Goal: Information Seeking & Learning: Learn about a topic

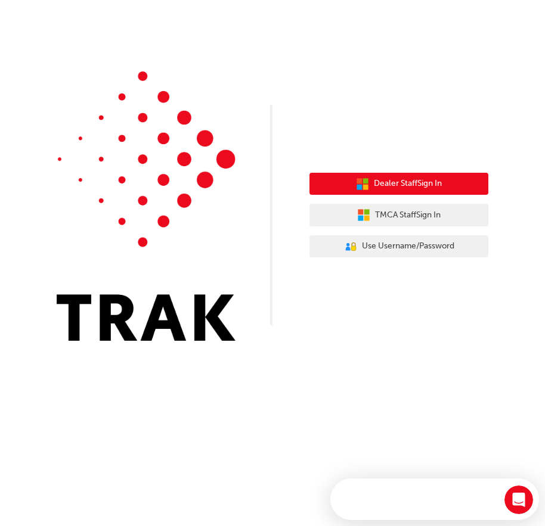
click at [408, 184] on span "Dealer Staff Sign In" at bounding box center [408, 184] width 68 height 14
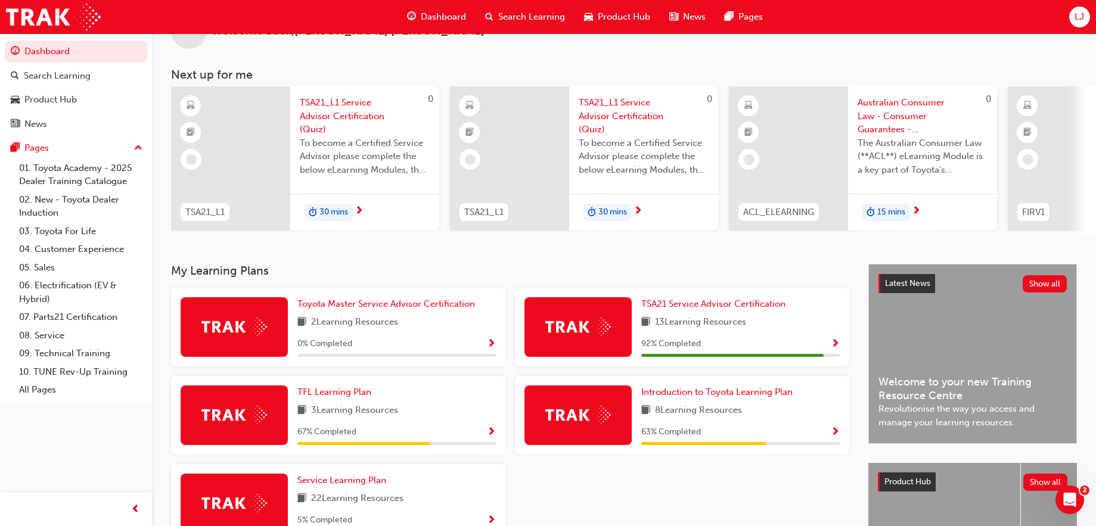
scroll to position [186, 0]
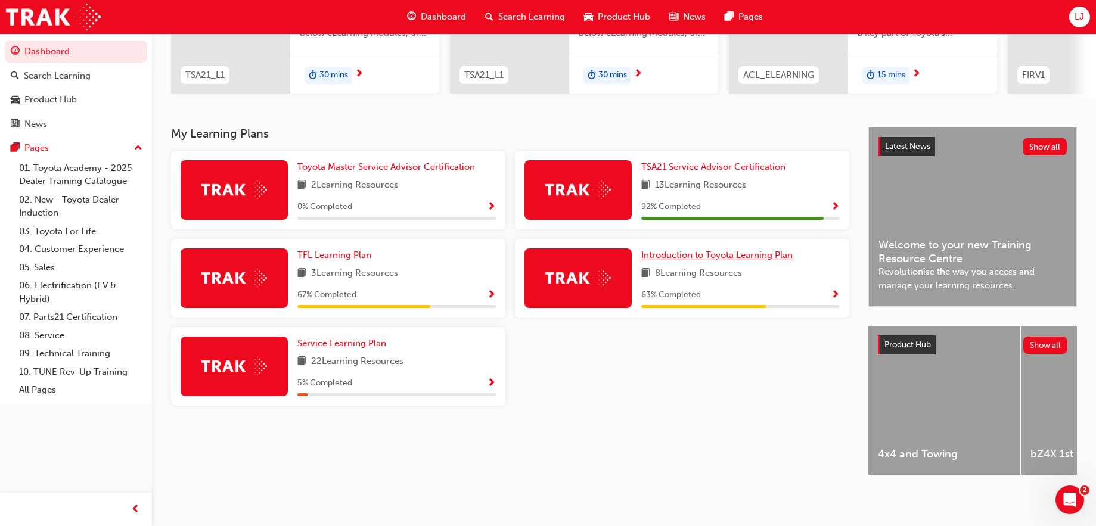
click at [553, 252] on span "Introduction to Toyota Learning Plan" at bounding box center [716, 255] width 151 height 11
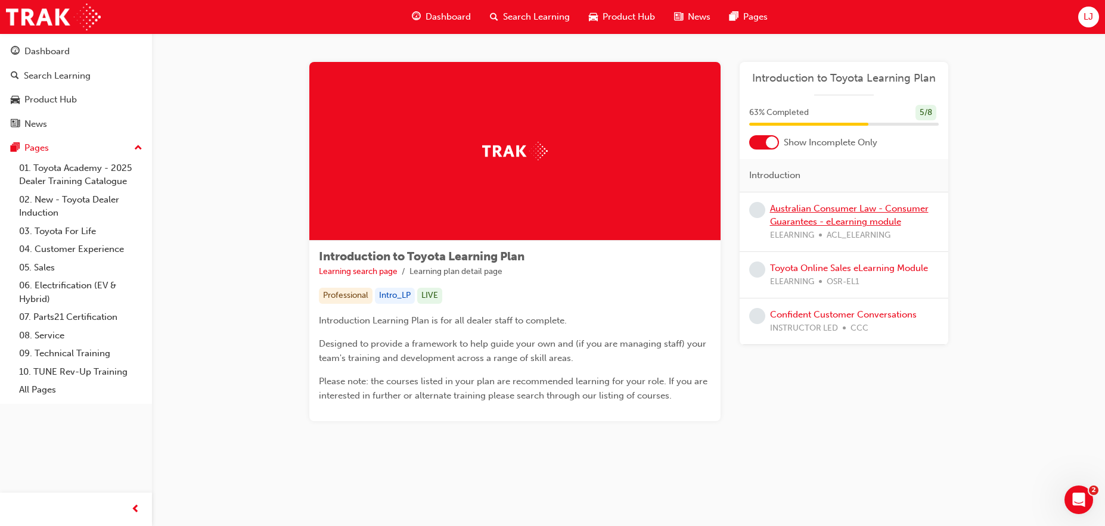
click at [553, 210] on link "Australian Consumer Law - Consumer Guarantees - eLearning module" at bounding box center [849, 215] width 159 height 24
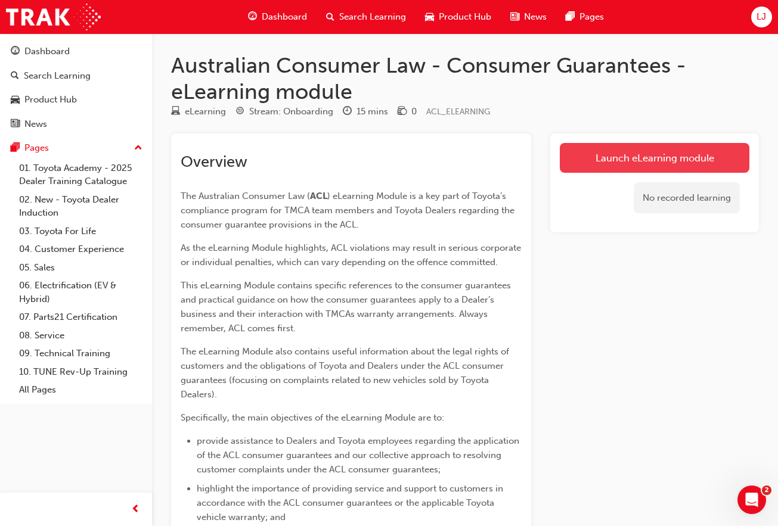
click at [553, 160] on link "Launch eLearning module" at bounding box center [655, 158] width 190 height 30
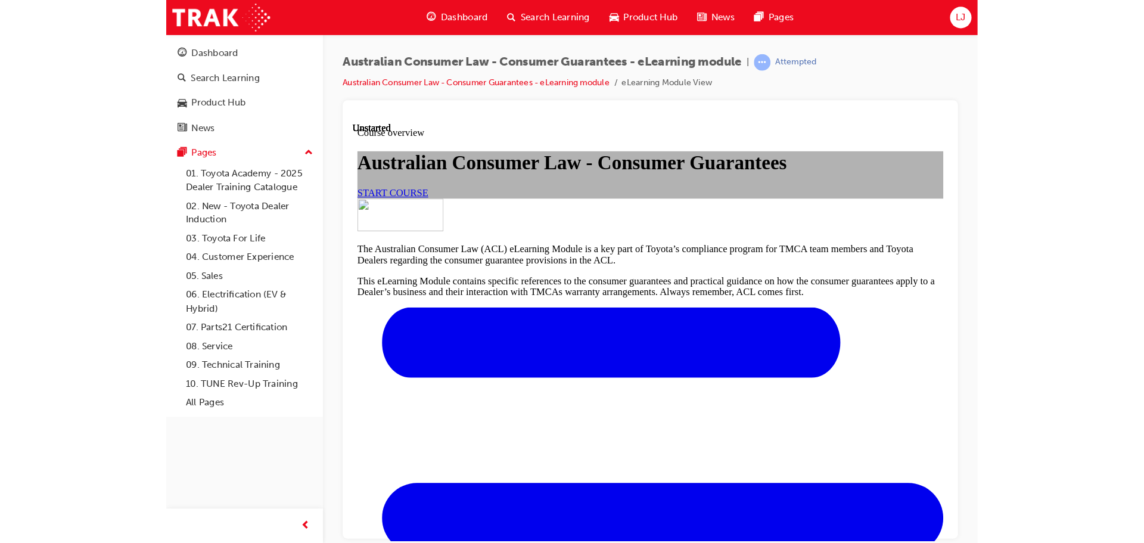
scroll to position [45, 0]
